Goal: Task Accomplishment & Management: Manage account settings

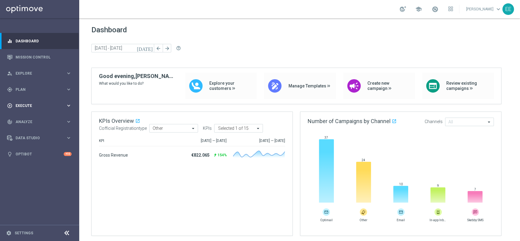
click at [28, 104] on span "Execute" at bounding box center [41, 106] width 50 height 4
click at [23, 88] on span "Plan" at bounding box center [41, 90] width 50 height 4
click at [29, 104] on link "Target Groups" at bounding box center [40, 102] width 48 height 5
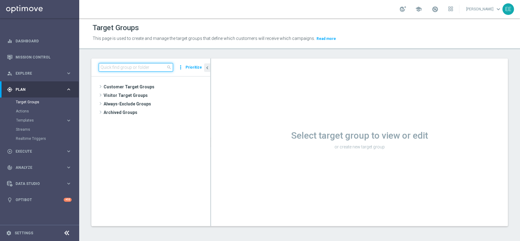
click at [108, 65] on input at bounding box center [136, 67] width 74 height 9
paste input "INATTIVI SPORT L2M 22.08"
type input "INATTIVI SPORT L2M 22.08"
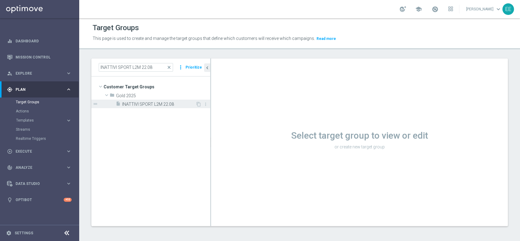
click at [143, 102] on span "INATTIVI SPORT L2M 22.08" at bounding box center [158, 104] width 73 height 5
click at [157, 103] on span "INATTIVI SPORT L2M 22.08" at bounding box center [158, 104] width 73 height 5
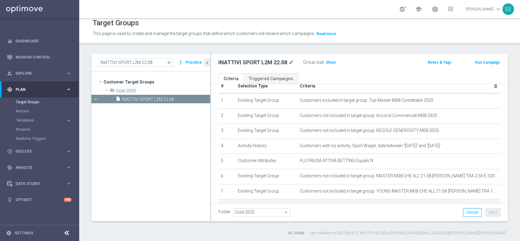
scroll to position [9, 0]
